Goal: Transaction & Acquisition: Purchase product/service

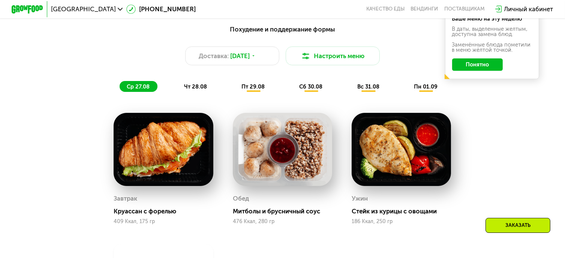
scroll to position [597, 0]
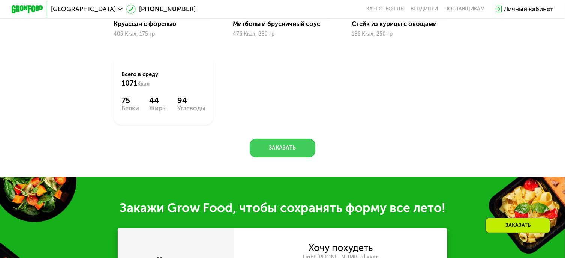
click at [267, 158] on button "Заказать" at bounding box center [282, 148] width 65 height 19
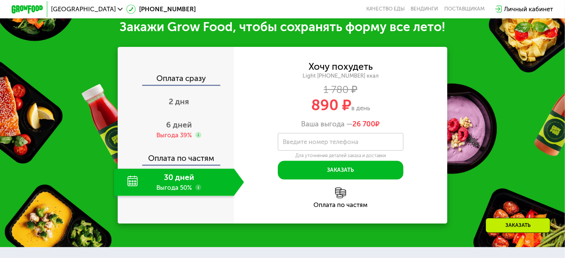
scroll to position [782, 0]
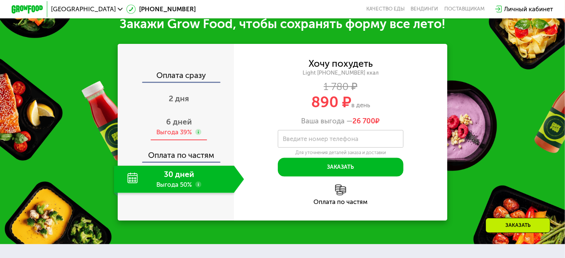
click at [195, 135] on use at bounding box center [198, 132] width 6 height 6
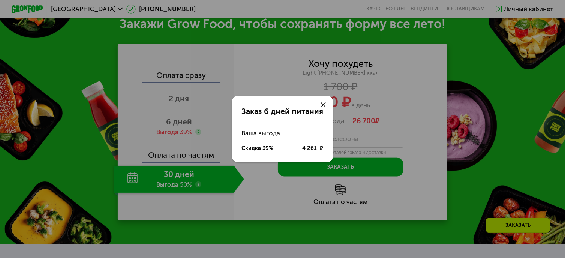
click at [182, 125] on div "Заказ 6 дней питания Ваша выгода Скидка 39% 4 261 ₽" at bounding box center [282, 129] width 565 height 258
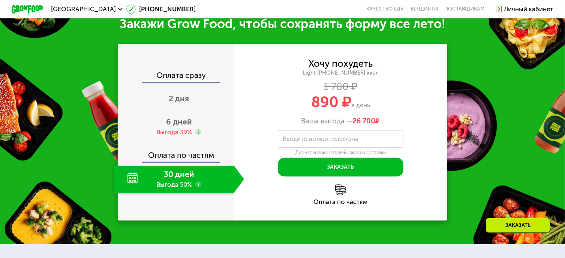
click at [174, 126] on span "6 дней" at bounding box center [179, 121] width 26 height 9
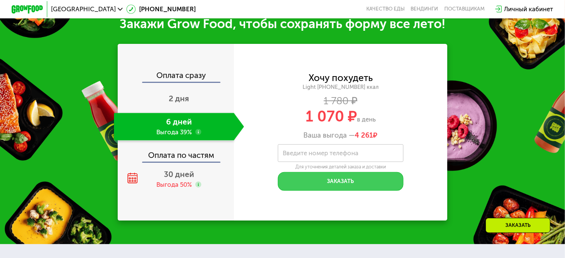
click at [360, 185] on button "Заказать" at bounding box center [341, 181] width 126 height 19
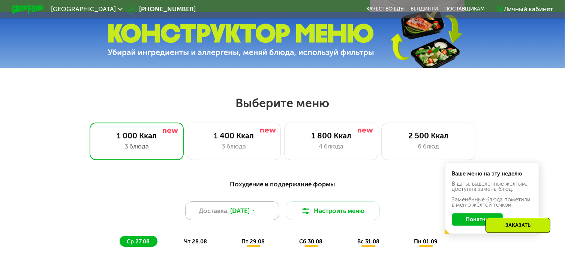
scroll to position [294, 0]
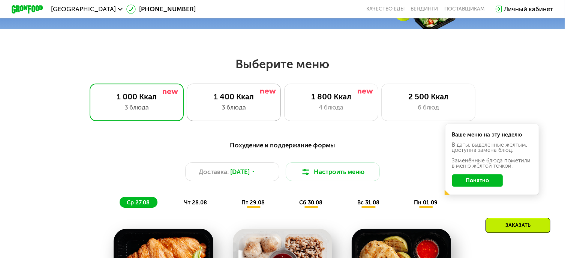
click at [242, 98] on div "1 400 Ккал" at bounding box center [234, 96] width 78 height 9
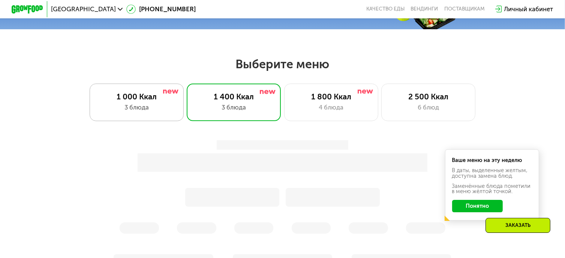
click at [187, 93] on div "1 000 Ккал 3 блюда" at bounding box center [234, 103] width 94 height 38
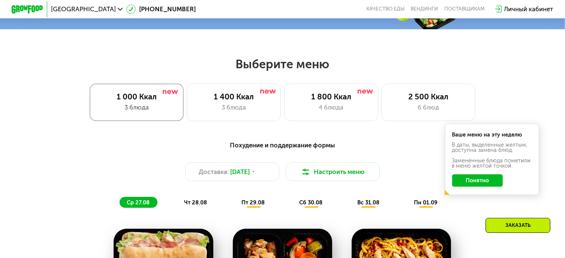
click at [135, 111] on div "3 блюда" at bounding box center [137, 107] width 78 height 9
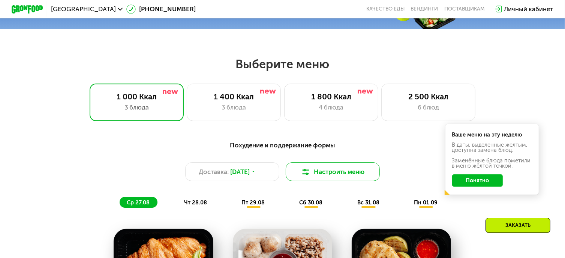
click at [321, 179] on button "Настроить меню" at bounding box center [333, 171] width 94 height 19
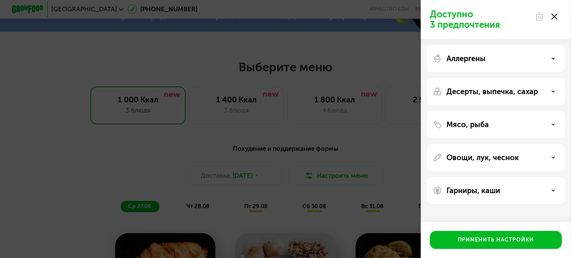
click at [359, 147] on div "Доступно 3 предпочтения Аллергены Десерты, выпечка, сахар Мясо, рыба Овощи, лук…" at bounding box center [285, 129] width 571 height 258
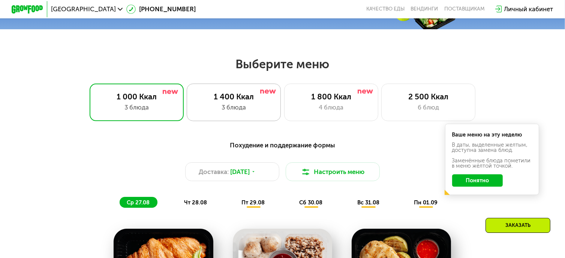
click at [262, 94] on img at bounding box center [268, 92] width 16 height 5
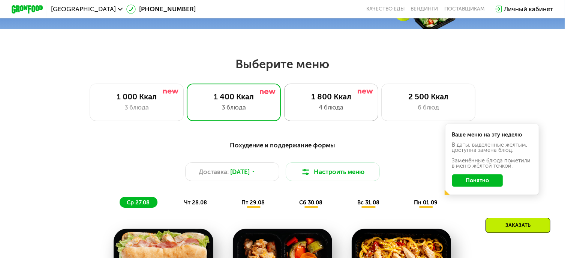
click at [367, 110] on div "4 блюда" at bounding box center [332, 107] width 78 height 9
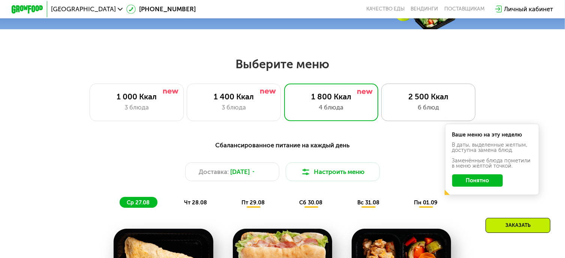
click at [413, 107] on div "6 блюд" at bounding box center [429, 107] width 78 height 9
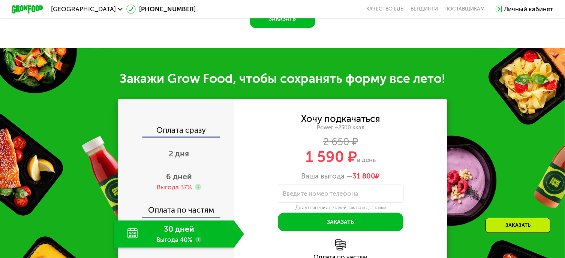
scroll to position [707, 0]
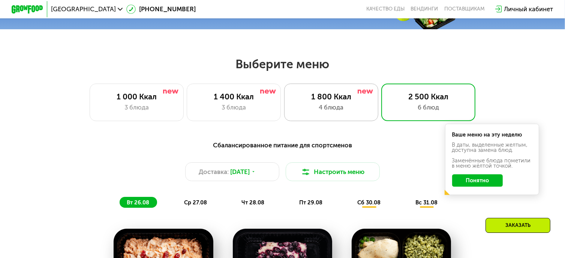
click at [381, 115] on div "1 800 Ккал 4 блюда" at bounding box center [428, 103] width 94 height 38
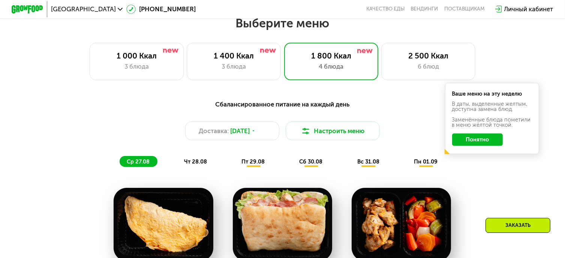
scroll to position [332, 0]
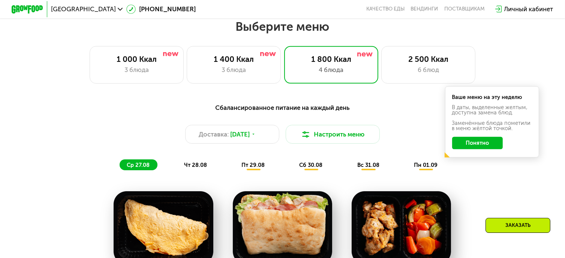
click at [482, 143] on button "Понятно" at bounding box center [477, 143] width 51 height 12
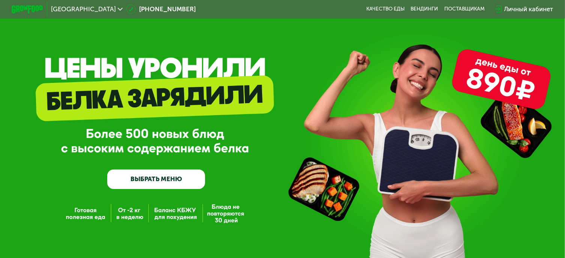
scroll to position [0, 0]
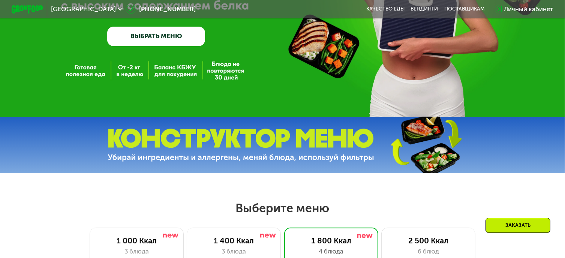
click at [152, 39] on link "ВЫБРАТЬ МЕНЮ" at bounding box center [156, 37] width 98 height 20
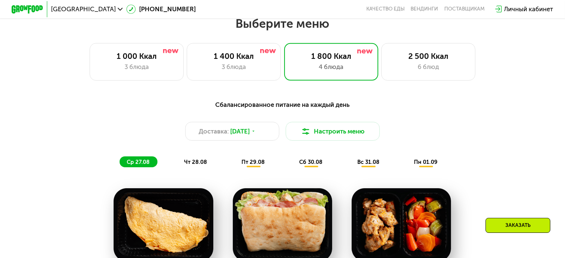
scroll to position [335, 0]
click at [118, 10] on icon at bounding box center [120, 9] width 5 height 5
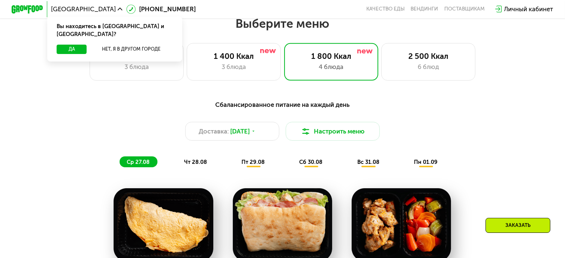
click at [118, 10] on use at bounding box center [120, 9] width 5 height 3
click at [25, 8] on img at bounding box center [27, 9] width 31 height 8
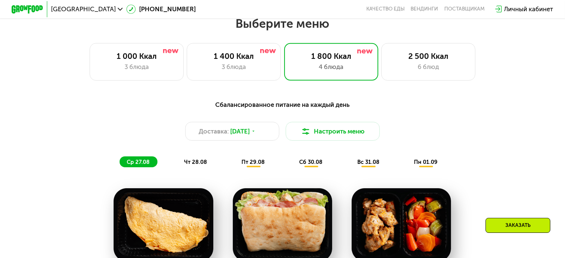
click at [24, 8] on img at bounding box center [27, 9] width 31 height 8
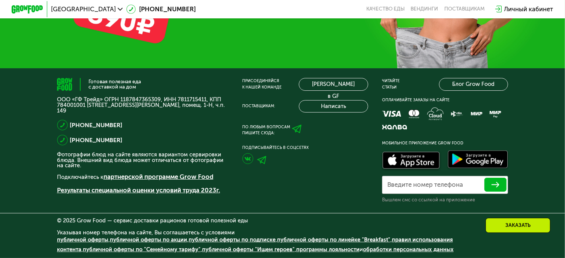
scroll to position [2442, 0]
click at [528, 228] on div "Заказать" at bounding box center [518, 225] width 65 height 15
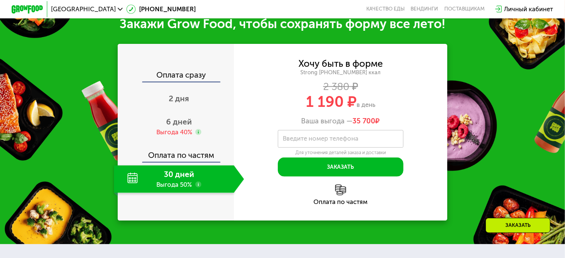
scroll to position [825, 0]
click at [170, 112] on div "2 дня" at bounding box center [179, 99] width 130 height 27
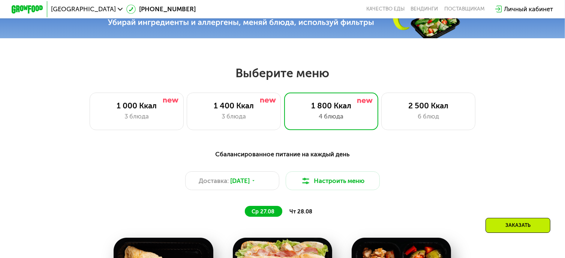
scroll to position [188, 0]
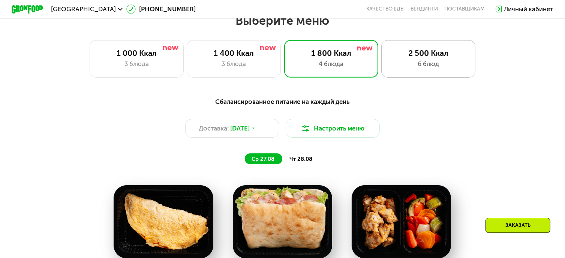
click at [414, 58] on div "2 500 Ккал" at bounding box center [429, 52] width 78 height 9
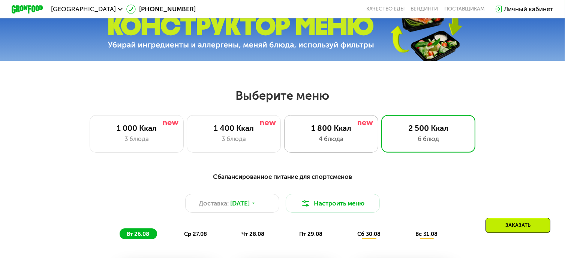
click at [381, 148] on div "1 800 Ккал 4 блюда" at bounding box center [428, 134] width 94 height 38
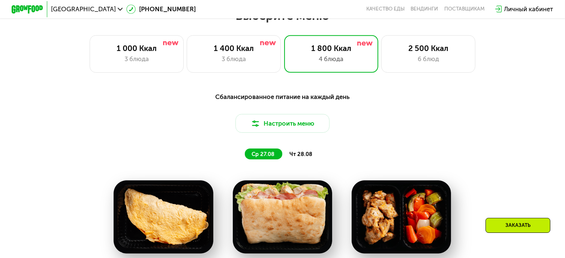
scroll to position [375, 0]
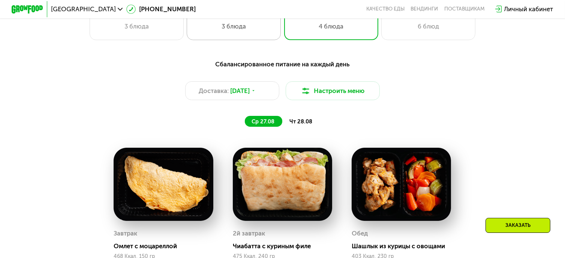
click at [243, 27] on div "3 блюда" at bounding box center [234, 26] width 78 height 9
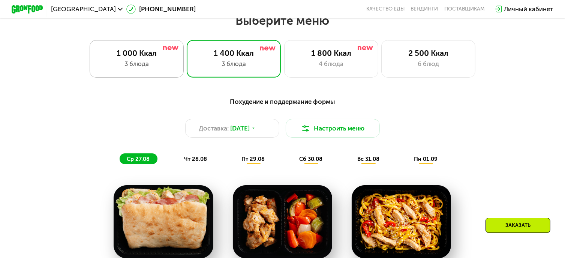
click at [142, 63] on div "3 блюда" at bounding box center [137, 63] width 78 height 9
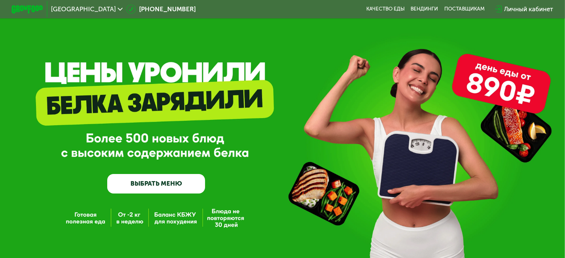
scroll to position [0, 0]
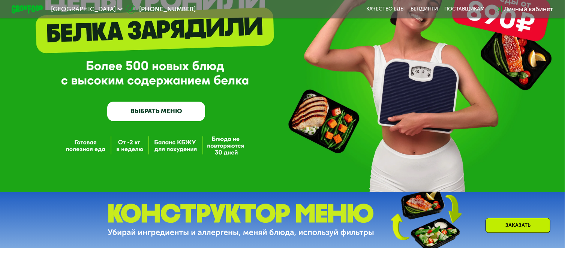
click at [167, 120] on link "ВЫБРАТЬ МЕНЮ" at bounding box center [156, 112] width 98 height 20
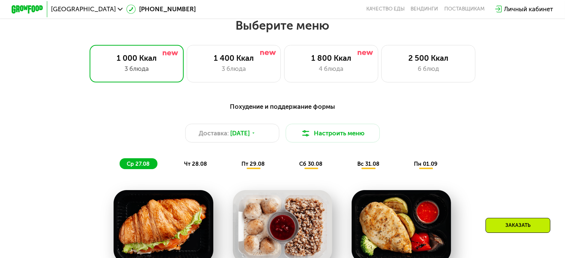
scroll to position [335, 0]
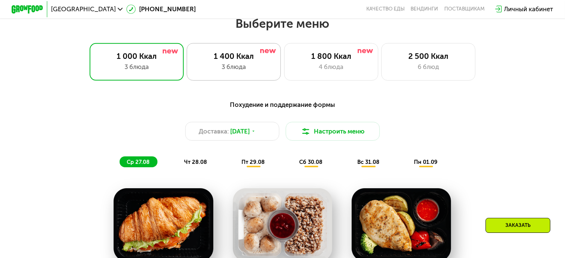
click at [235, 60] on div "1 400 Ккал" at bounding box center [234, 55] width 78 height 9
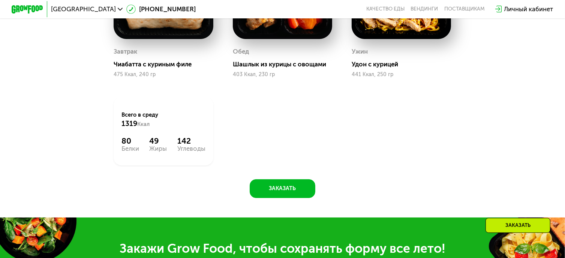
scroll to position [560, 0]
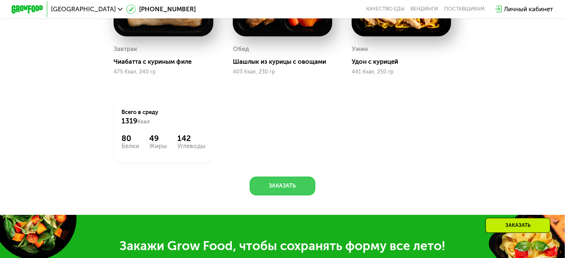
click at [303, 187] on button "Заказать" at bounding box center [282, 186] width 65 height 19
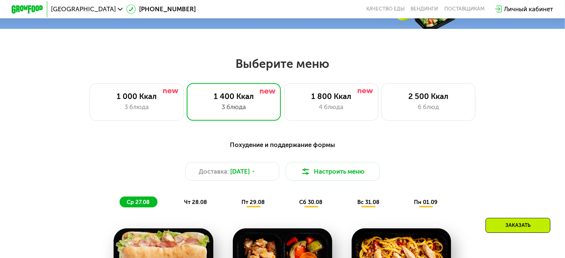
scroll to position [294, 0]
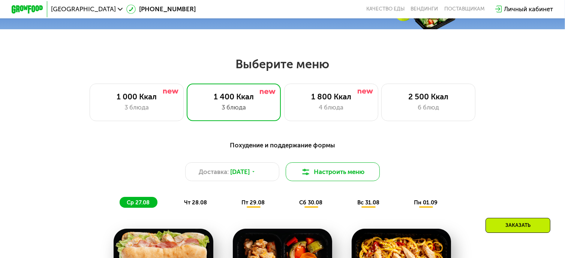
click at [332, 174] on button "Настроить меню" at bounding box center [333, 171] width 94 height 19
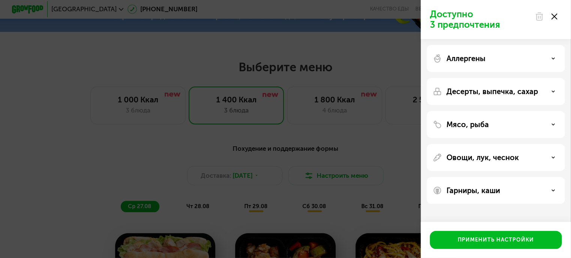
drag, startPoint x: 372, startPoint y: 139, endPoint x: 374, endPoint y: 134, distance: 5.4
click at [375, 138] on div "Доступно 3 предпочтения Аллергены Десерты, выпечка, сахар Мясо, рыба Овощи, лук…" at bounding box center [285, 129] width 571 height 258
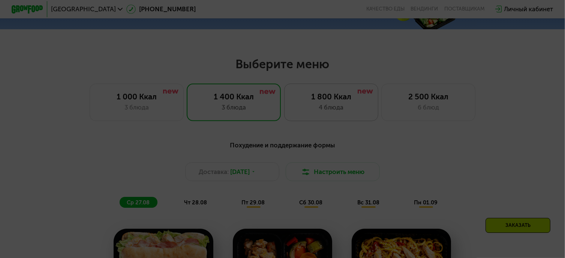
click at [349, 101] on div "1 800 Ккал" at bounding box center [332, 96] width 78 height 9
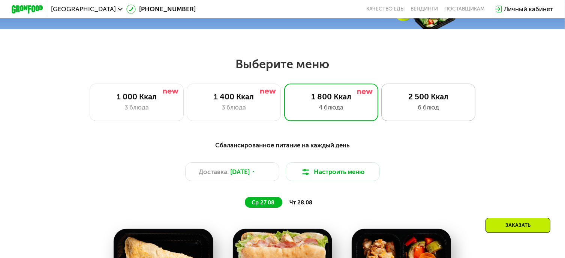
click at [434, 106] on div "6 блюд" at bounding box center [429, 107] width 78 height 9
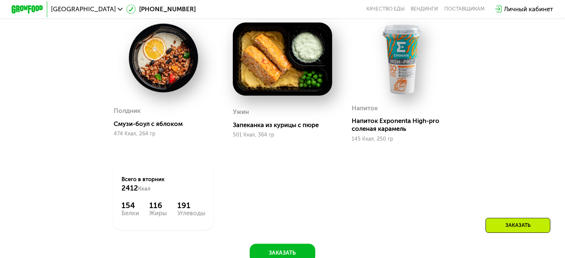
click at [406, 97] on div at bounding box center [401, 60] width 99 height 74
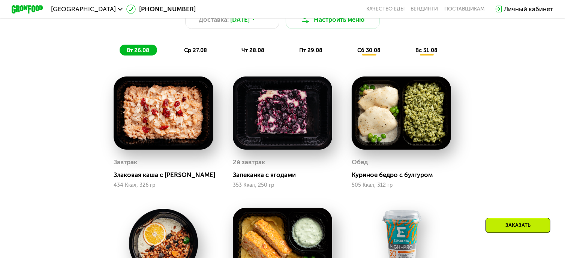
scroll to position [444, 0]
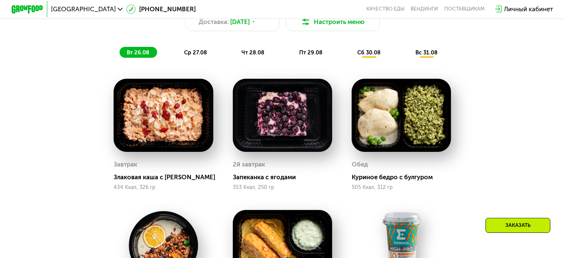
click at [372, 56] on span "сб 30.08" at bounding box center [368, 52] width 23 height 7
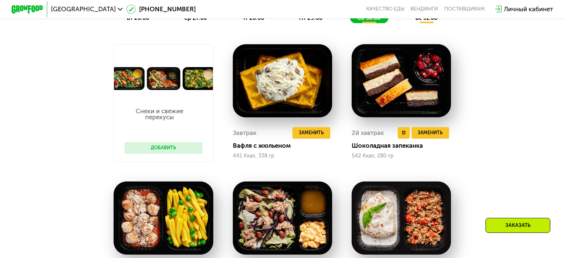
scroll to position [482, 0]
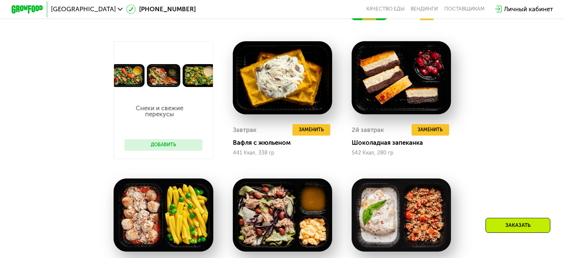
click at [186, 151] on button "Добавить" at bounding box center [164, 145] width 78 height 12
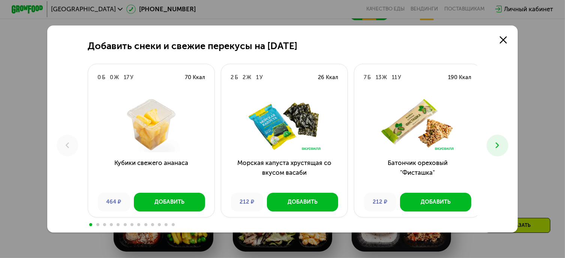
click at [496, 148] on icon at bounding box center [497, 145] width 9 height 9
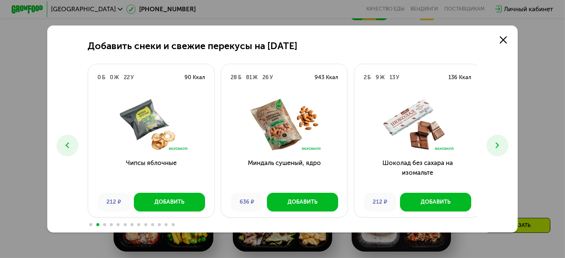
click at [496, 148] on icon at bounding box center [497, 145] width 9 height 9
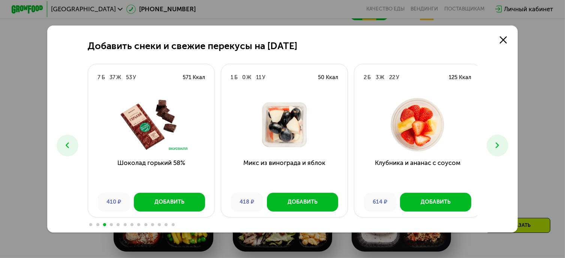
drag, startPoint x: 501, startPoint y: 144, endPoint x: 510, endPoint y: 146, distance: 8.8
click at [502, 144] on icon at bounding box center [497, 145] width 9 height 9
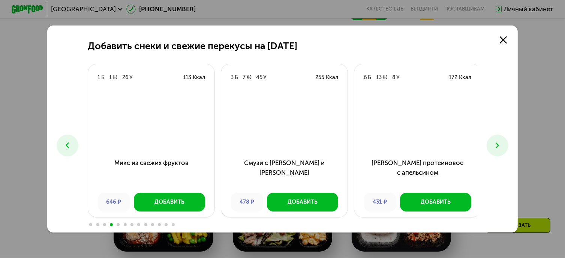
click at [498, 143] on icon at bounding box center [497, 145] width 9 height 9
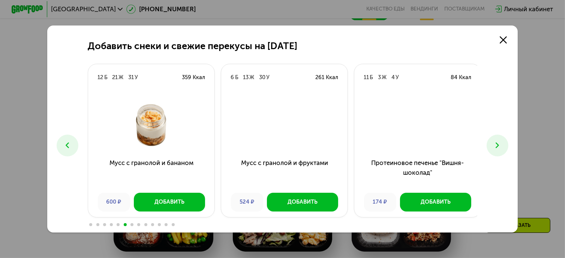
click at [498, 143] on icon at bounding box center [497, 145] width 9 height 9
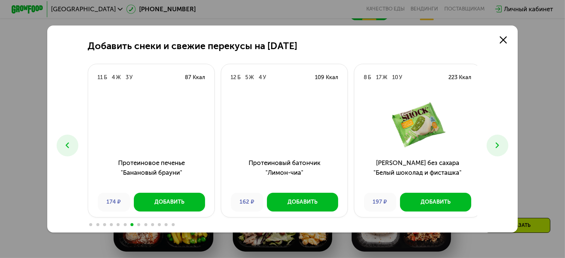
click at [498, 143] on icon at bounding box center [497, 145] width 9 height 9
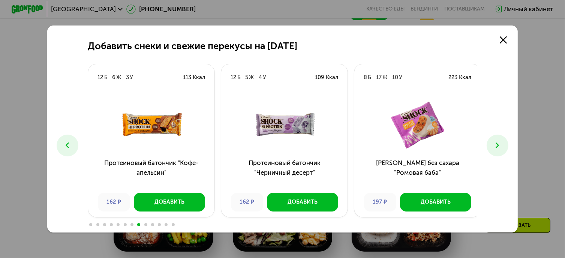
click at [498, 143] on icon at bounding box center [497, 145] width 9 height 9
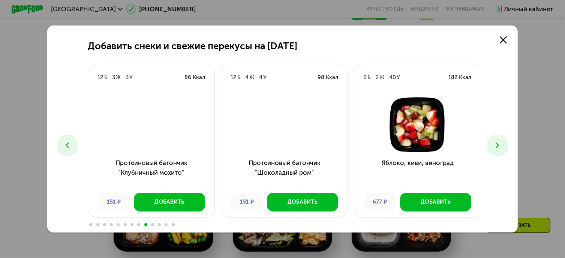
click at [498, 143] on icon at bounding box center [497, 145] width 9 height 9
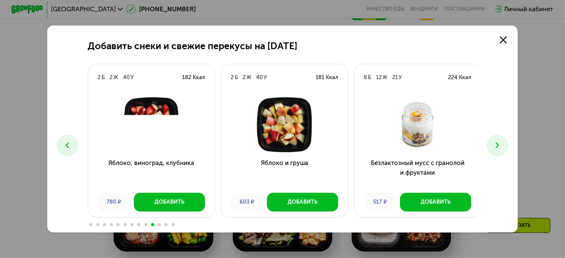
click at [498, 143] on icon at bounding box center [497, 145] width 9 height 9
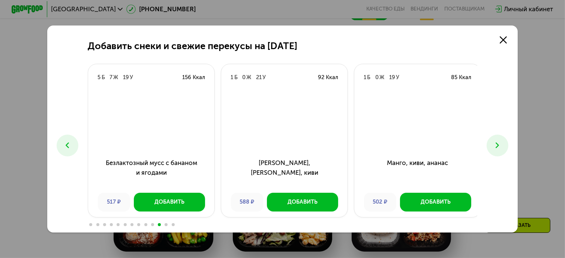
click at [498, 143] on icon at bounding box center [497, 145] width 9 height 9
click at [428, 126] on img at bounding box center [418, 124] width 114 height 55
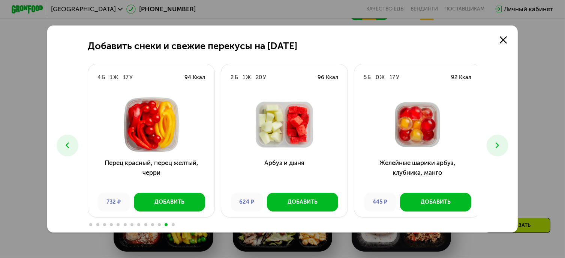
click at [499, 145] on icon at bounding box center [497, 145] width 9 height 9
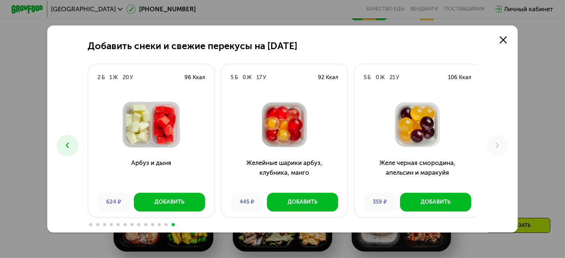
click at [63, 143] on icon at bounding box center [67, 145] width 9 height 9
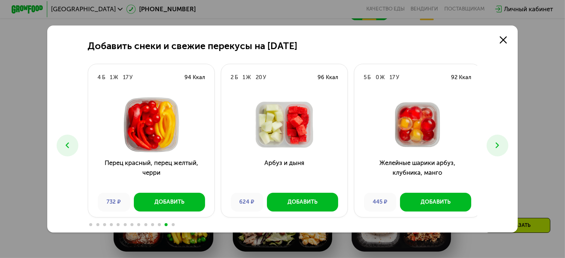
click at [63, 143] on icon at bounding box center [67, 145] width 9 height 9
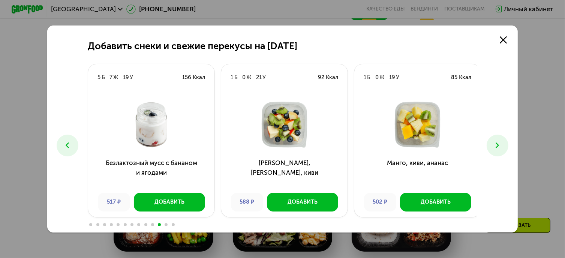
click at [63, 143] on icon at bounding box center [67, 145] width 9 height 9
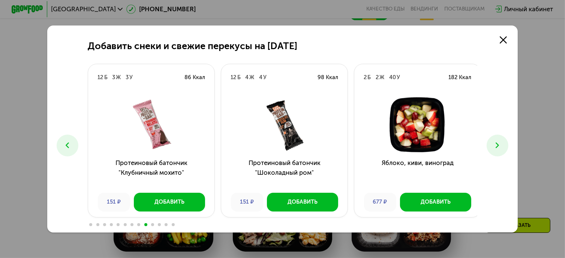
click at [63, 143] on icon at bounding box center [67, 145] width 9 height 9
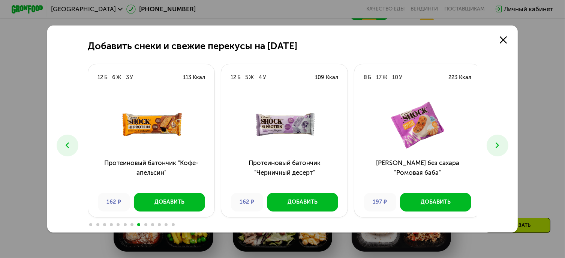
click at [63, 143] on icon at bounding box center [67, 145] width 9 height 9
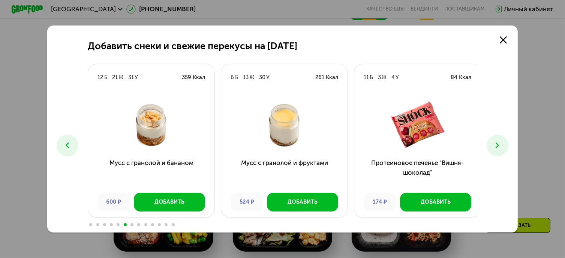
click at [63, 143] on icon at bounding box center [67, 145] width 9 height 9
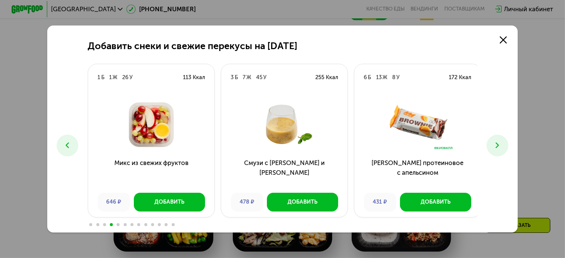
click at [63, 147] on icon at bounding box center [67, 145] width 9 height 9
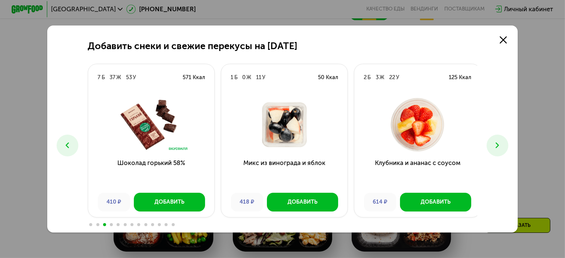
click at [504, 152] on button at bounding box center [498, 146] width 22 height 22
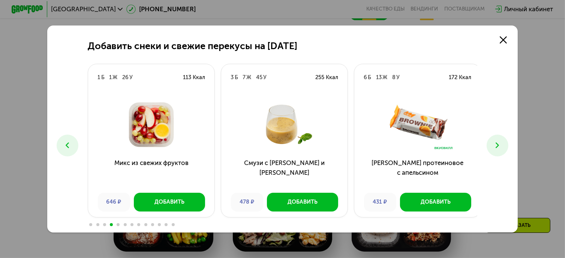
click at [504, 152] on button at bounding box center [498, 146] width 22 height 22
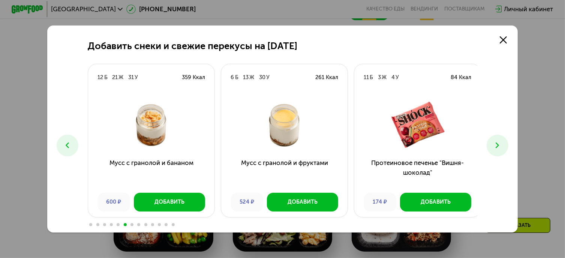
click at [504, 152] on button at bounding box center [498, 146] width 22 height 22
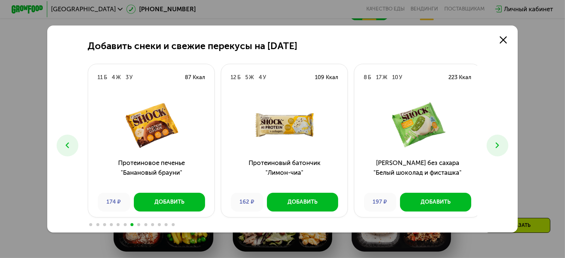
click at [504, 152] on button at bounding box center [498, 146] width 22 height 22
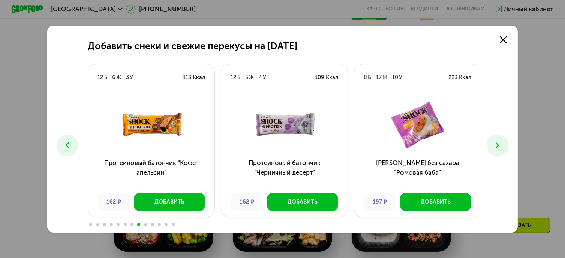
click at [504, 152] on button at bounding box center [498, 146] width 22 height 22
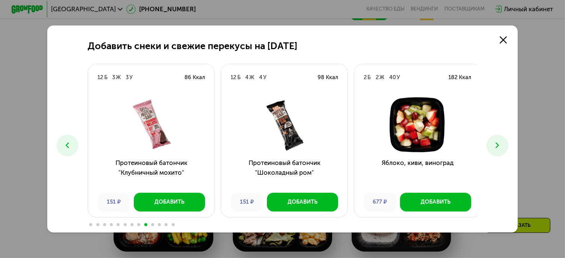
click at [504, 152] on button at bounding box center [498, 146] width 22 height 22
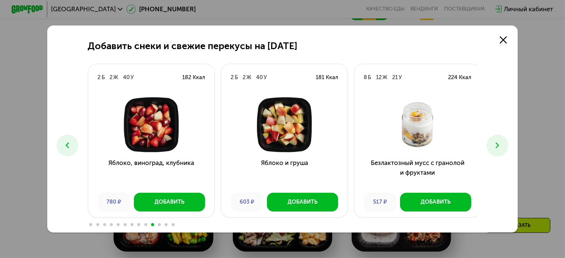
click at [505, 152] on button at bounding box center [498, 146] width 22 height 22
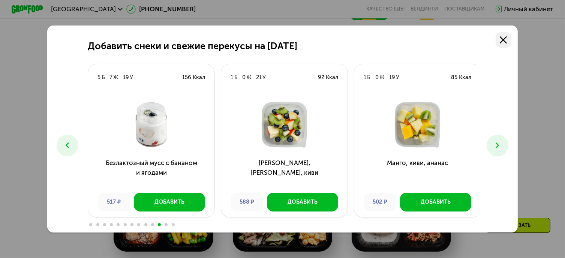
click at [505, 38] on use at bounding box center [503, 39] width 7 height 7
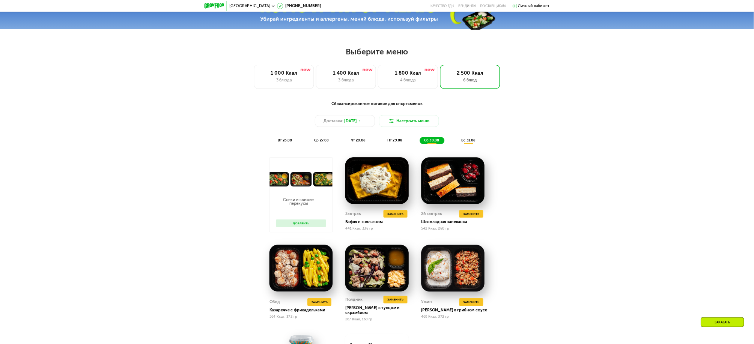
scroll to position [547, 0]
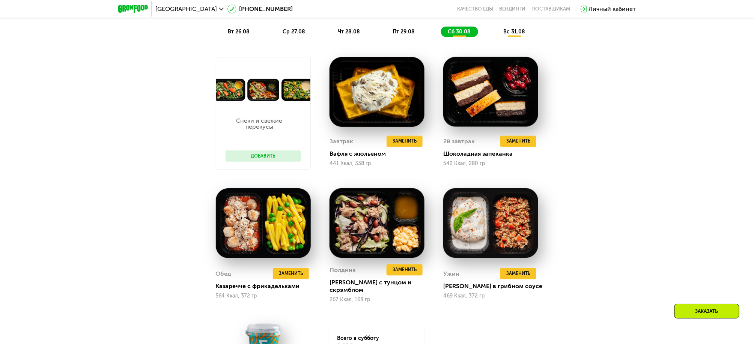
click at [278, 123] on p "Снеки и свежие перекусы" at bounding box center [259, 124] width 68 height 12
click at [271, 88] on img at bounding box center [263, 90] width 94 height 22
click at [269, 162] on button "Добавить" at bounding box center [262, 155] width 75 height 11
